Goal: Task Accomplishment & Management: Use online tool/utility

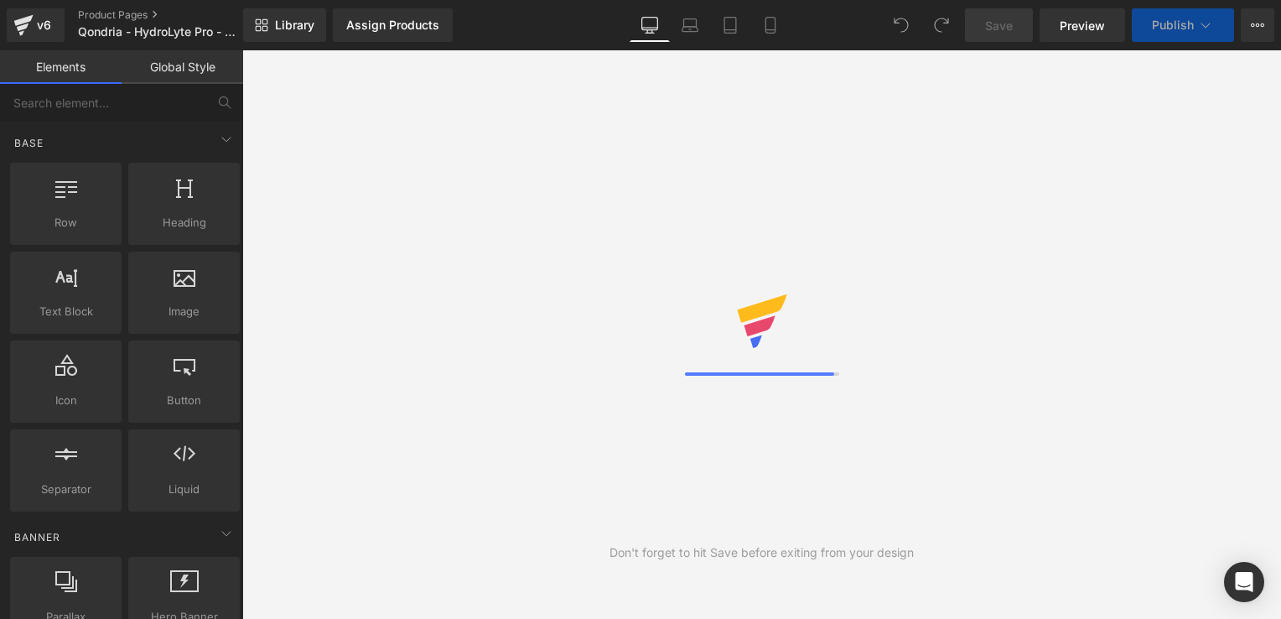
click at [137, 16] on link "Product Pages" at bounding box center [174, 14] width 193 height 13
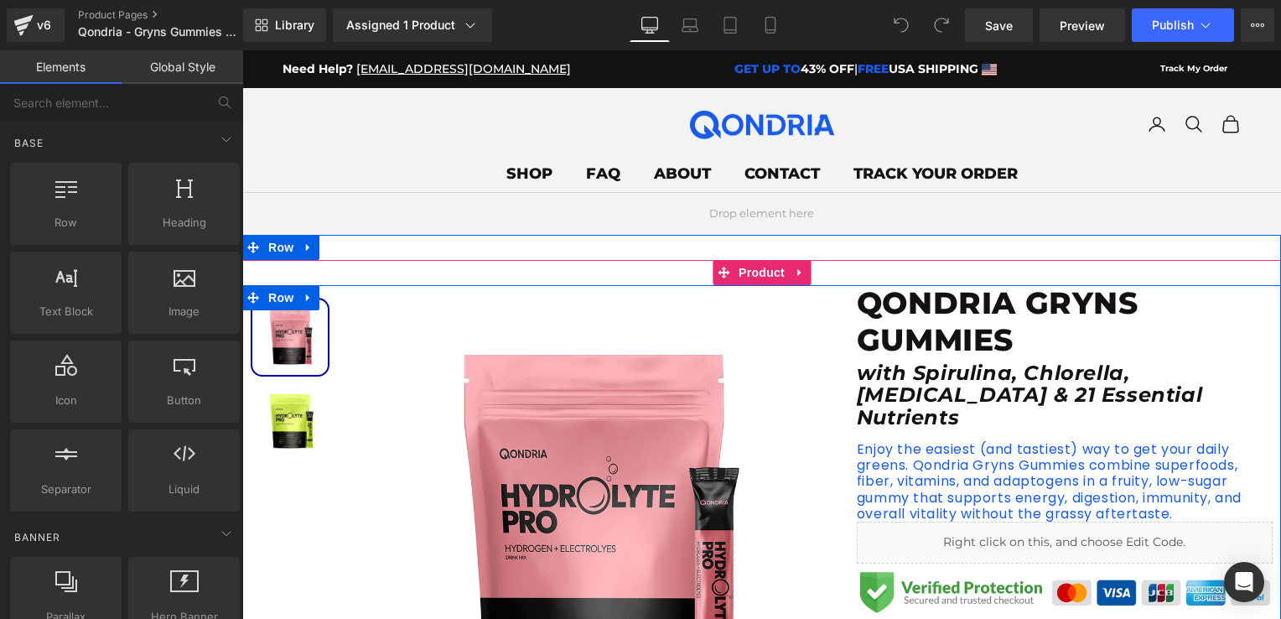
scroll to position [84, 0]
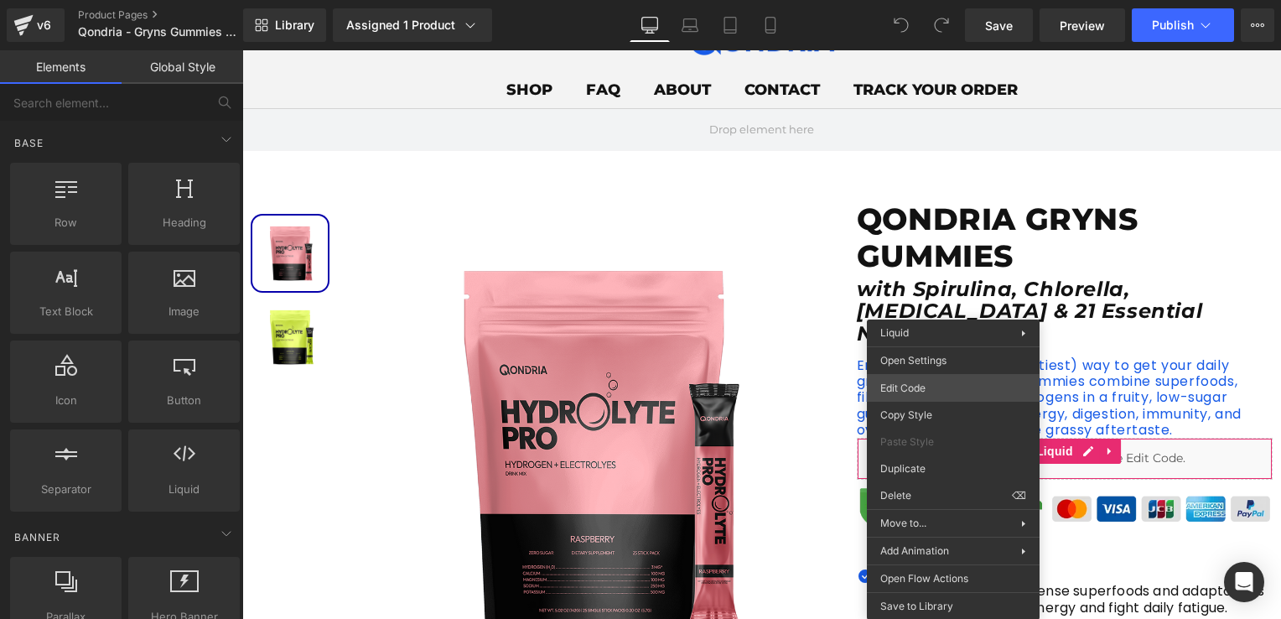
click at [946, 0] on div "You are previewing how the will restyle your page. You can not edit Elements in…" at bounding box center [640, 0] width 1281 height 0
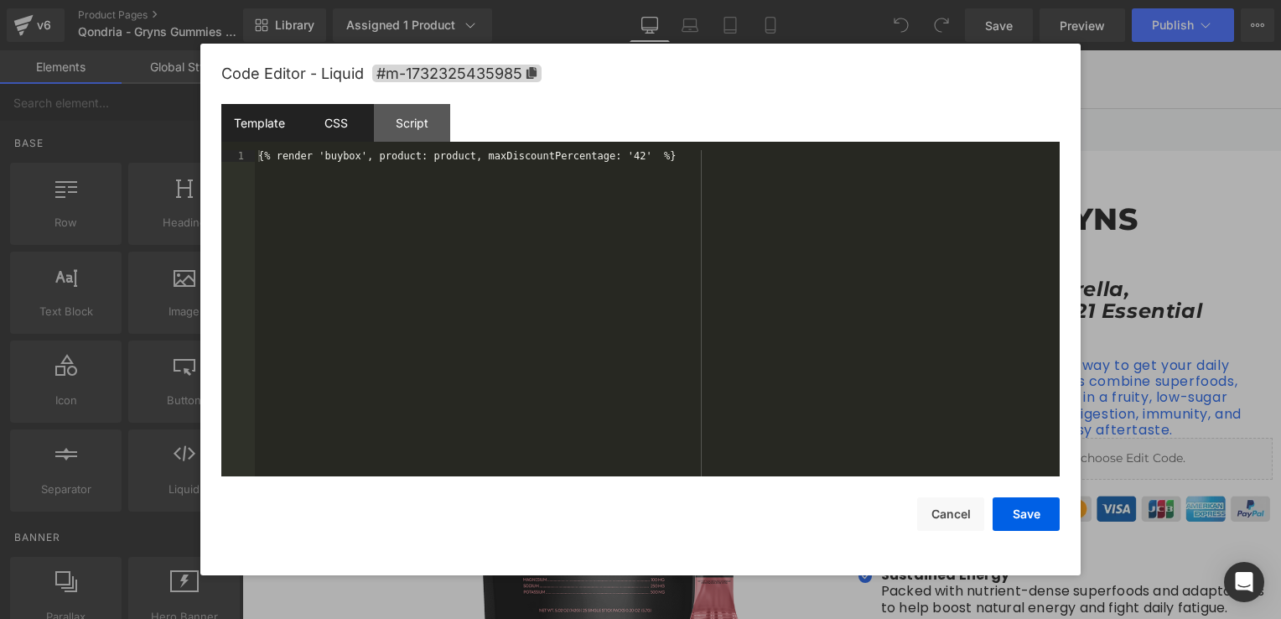
click at [342, 122] on div "CSS" at bounding box center [336, 123] width 76 height 38
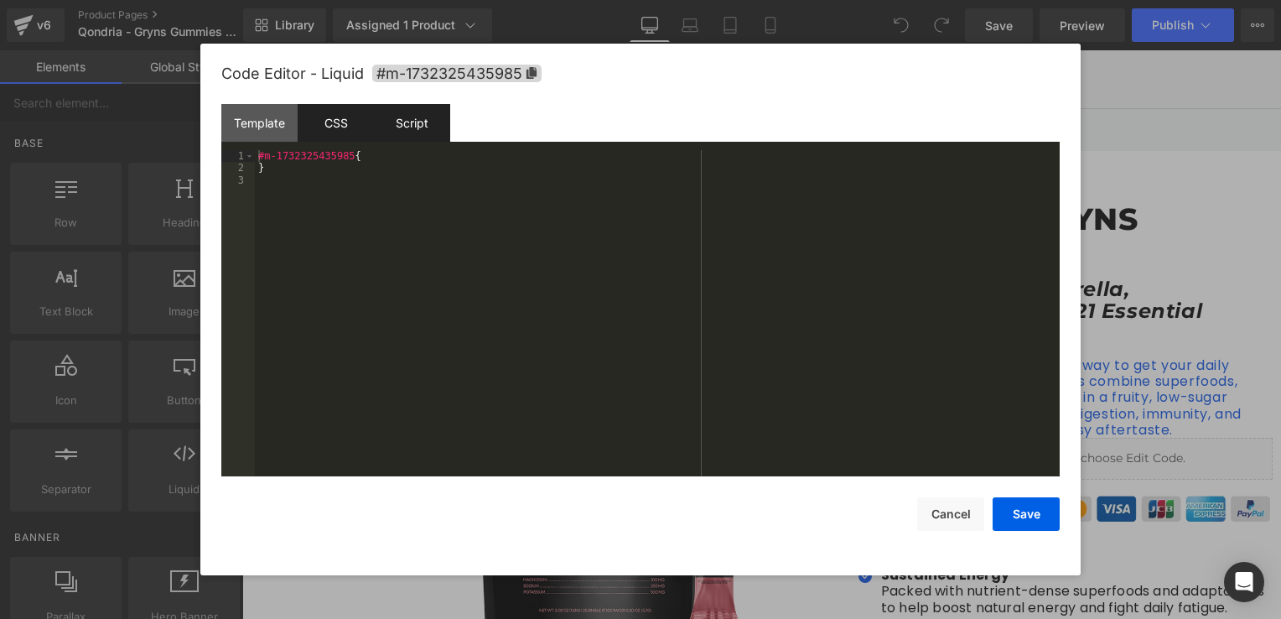
click at [386, 132] on div "Script" at bounding box center [412, 123] width 76 height 38
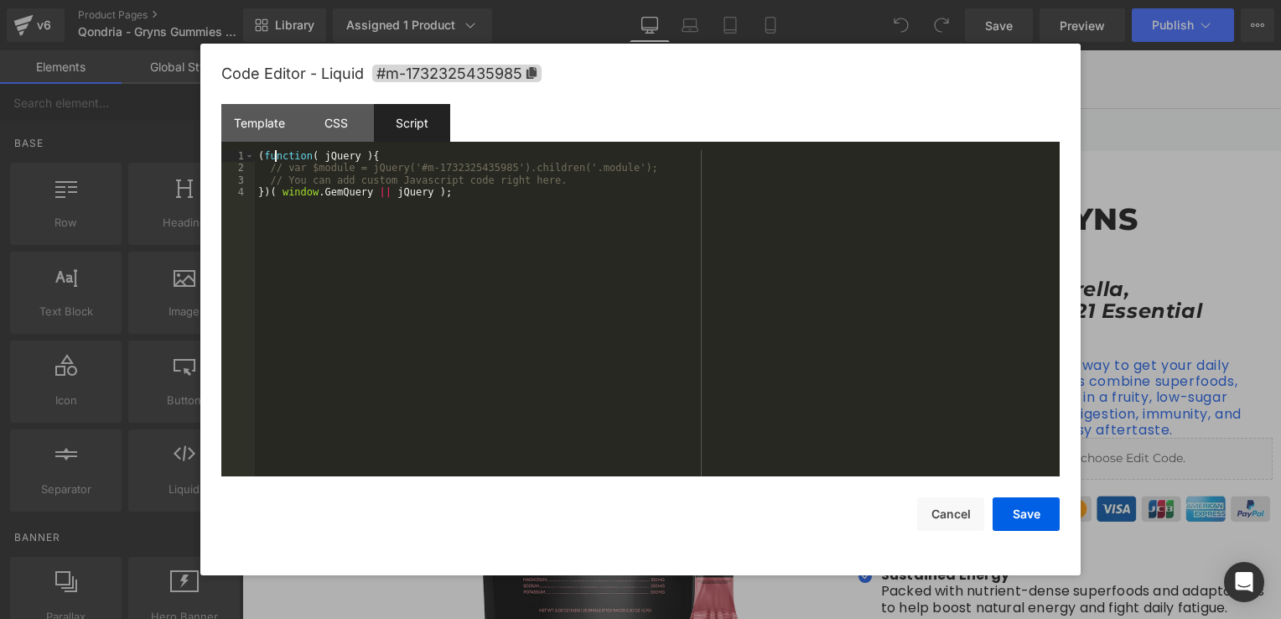
click at [276, 153] on div "( function ( jQuery ) { // var $module = jQuery('#m-1732325435985').children('.…" at bounding box center [657, 325] width 805 height 350
click at [302, 160] on div "( function ( jQuery ) { // var $module = jQuery('#m-1732325435985').children('.…" at bounding box center [657, 325] width 805 height 350
click at [336, 220] on div "( function ( jQuery ) { // var $module = jQuery('#m-1732325435985').children('.…" at bounding box center [657, 325] width 805 height 350
click at [352, 123] on div "CSS" at bounding box center [336, 123] width 76 height 38
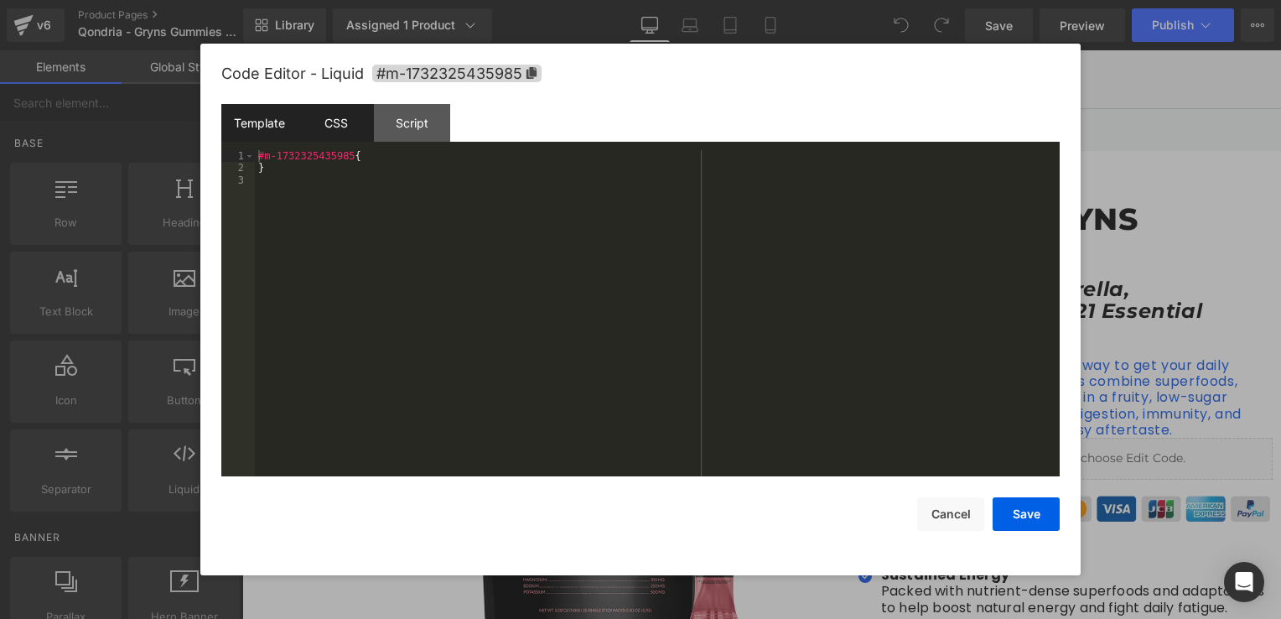
click at [271, 113] on div "Template" at bounding box center [259, 123] width 76 height 38
click at [1154, 319] on div at bounding box center [640, 309] width 1281 height 619
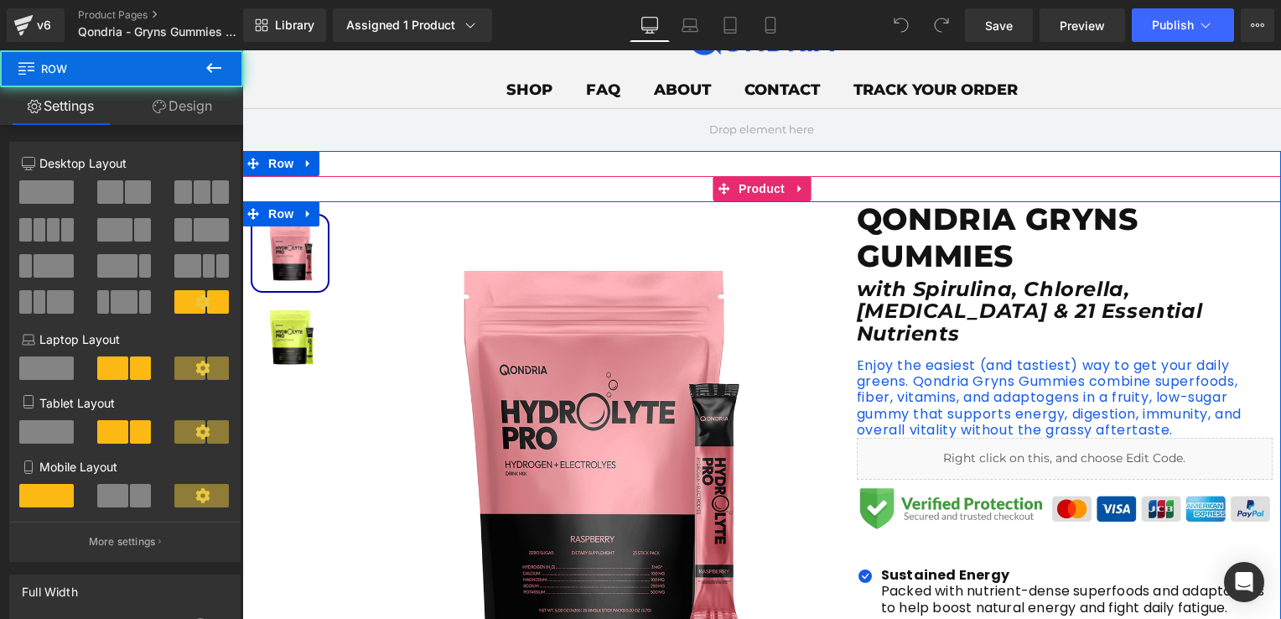
click at [837, 484] on div "Sale Off (P) Image (P) Image List Sale Off" at bounding box center [545, 555] width 606 height 708
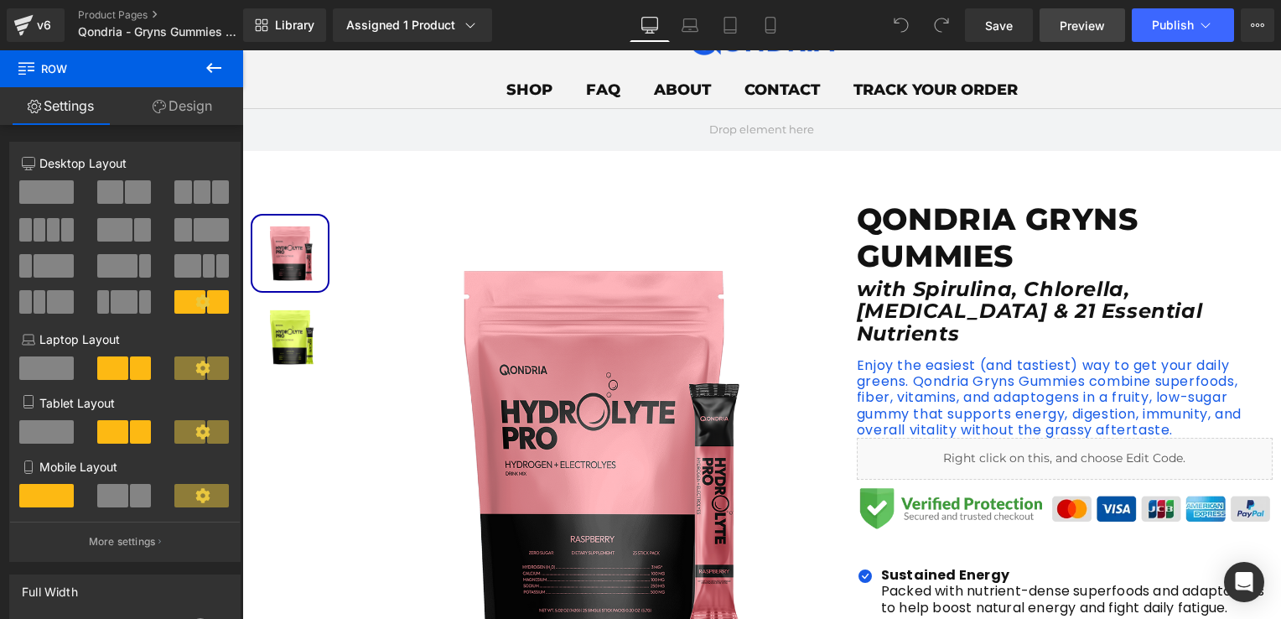
click at [1083, 33] on span "Preview" at bounding box center [1082, 26] width 45 height 18
click at [396, 18] on div "Assigned 1 Product" at bounding box center [412, 25] width 132 height 17
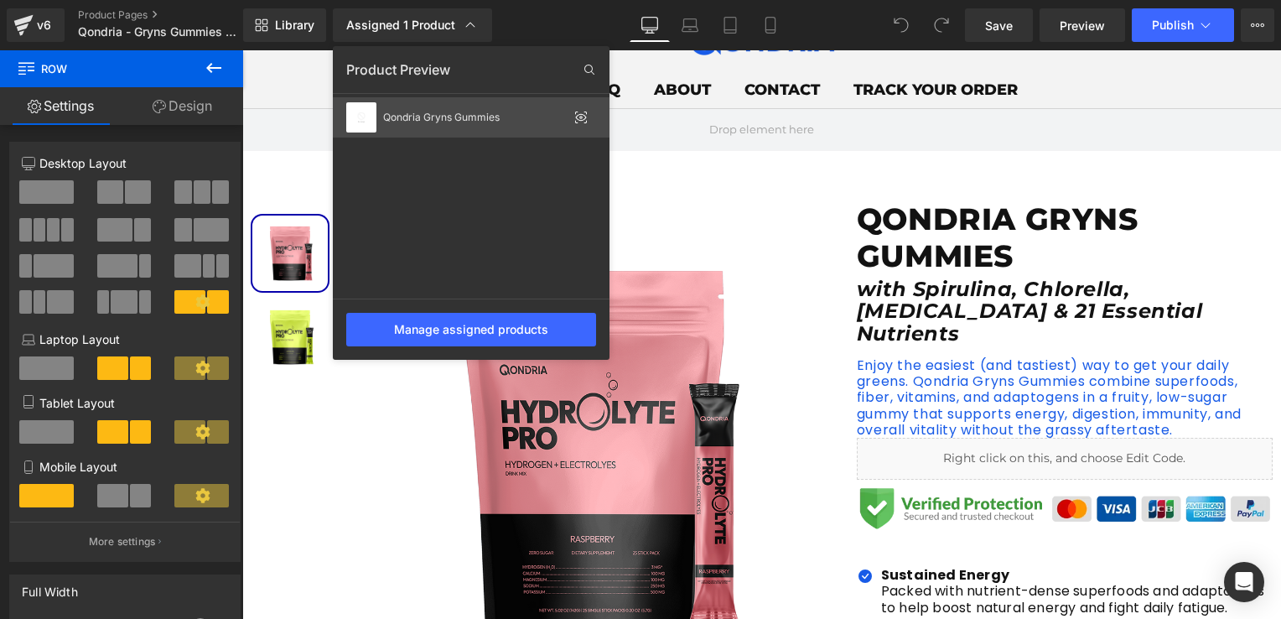
click at [418, 107] on div "Qondria Gryns Gummies" at bounding box center [471, 117] width 277 height 40
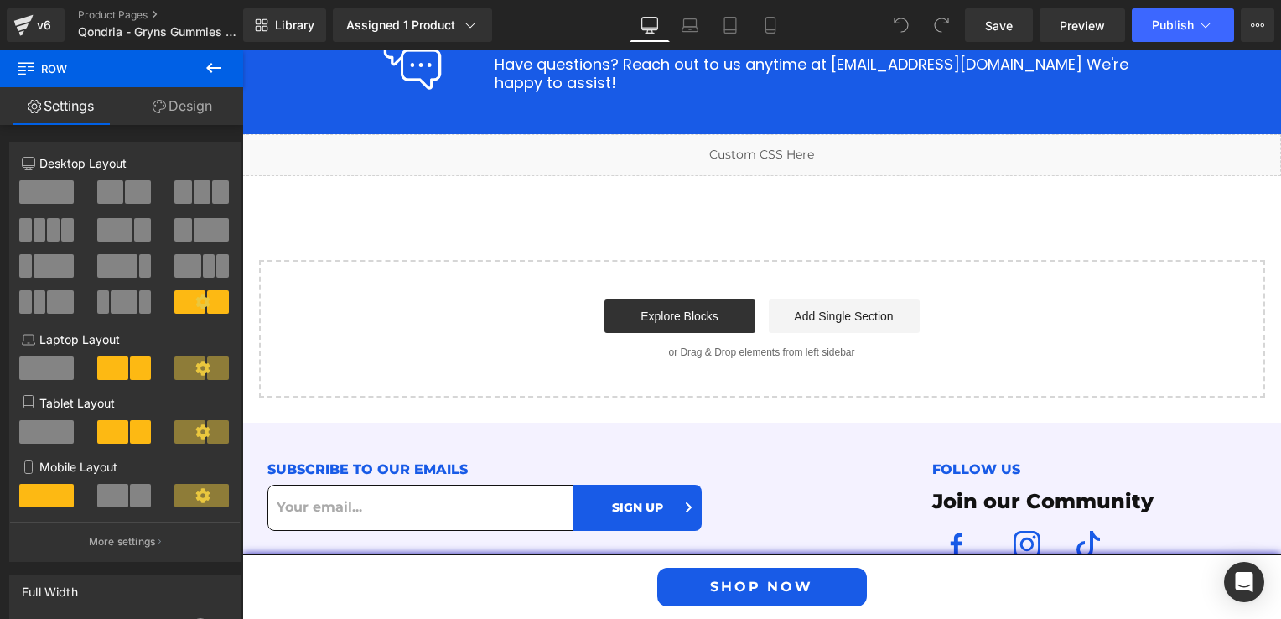
scroll to position [3968, 0]
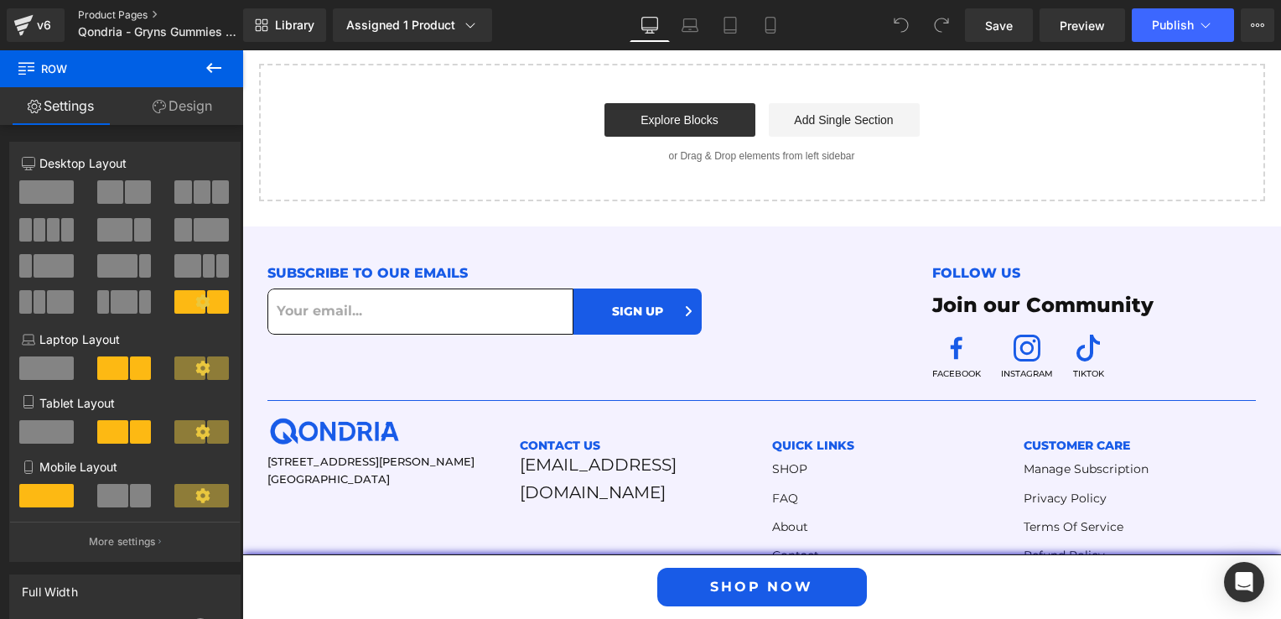
click at [118, 8] on link "Product Pages" at bounding box center [174, 14] width 193 height 13
